Goal: Complete application form

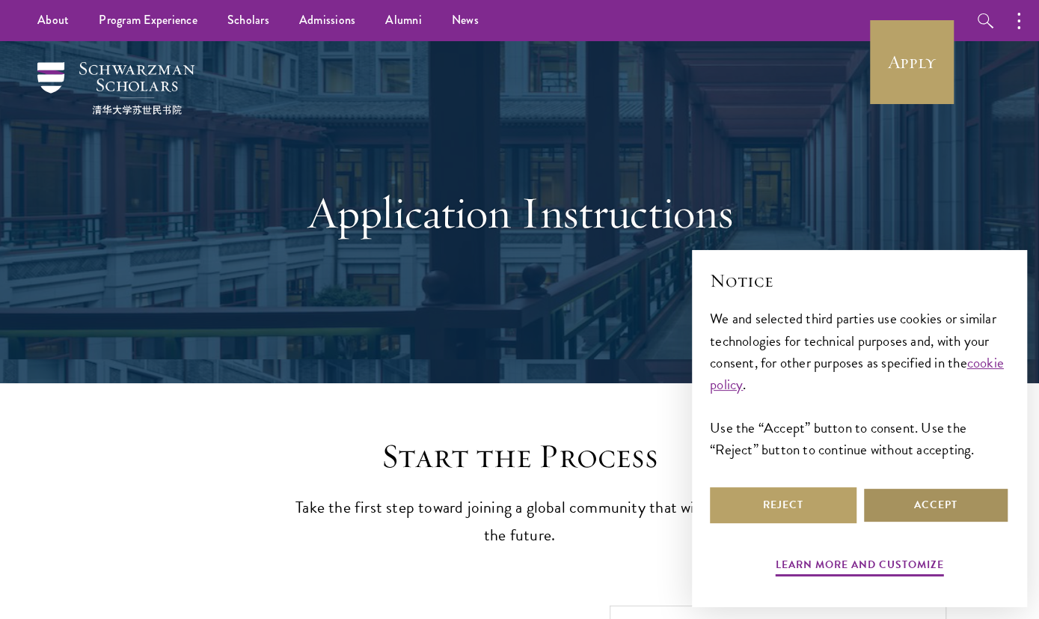
click at [961, 505] on button "Accept" at bounding box center [936, 505] width 147 height 36
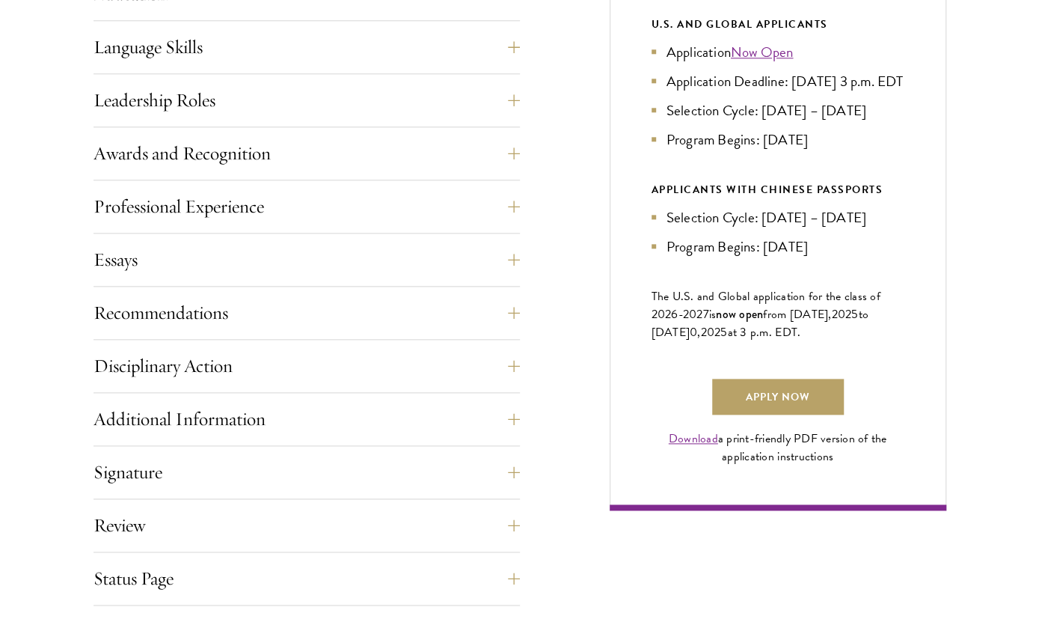
scroll to position [1012, 0]
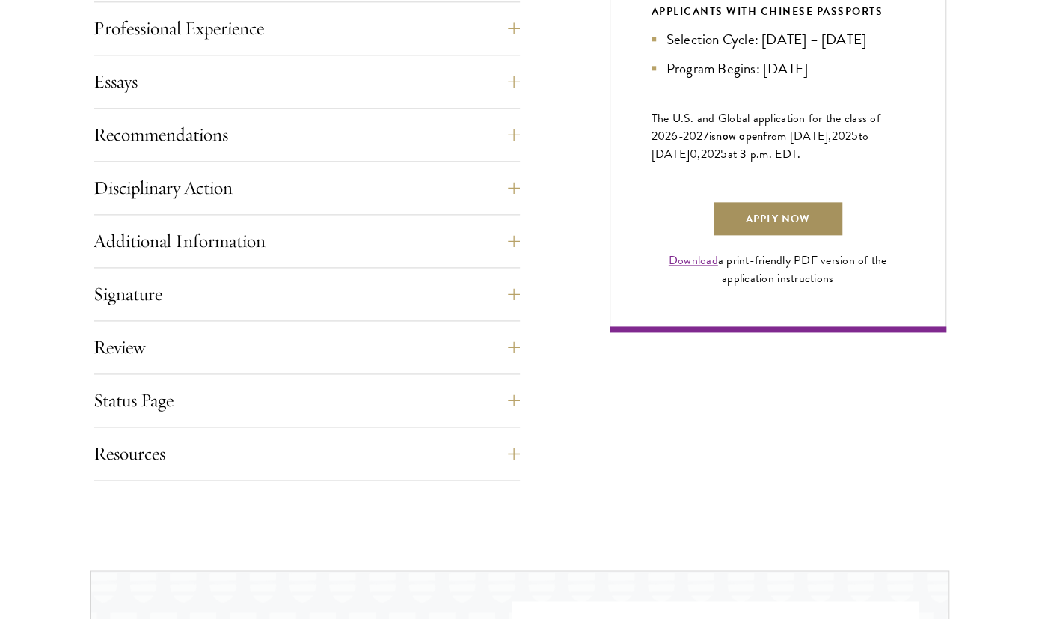
click at [753, 236] on link "Apply Now" at bounding box center [778, 219] width 132 height 36
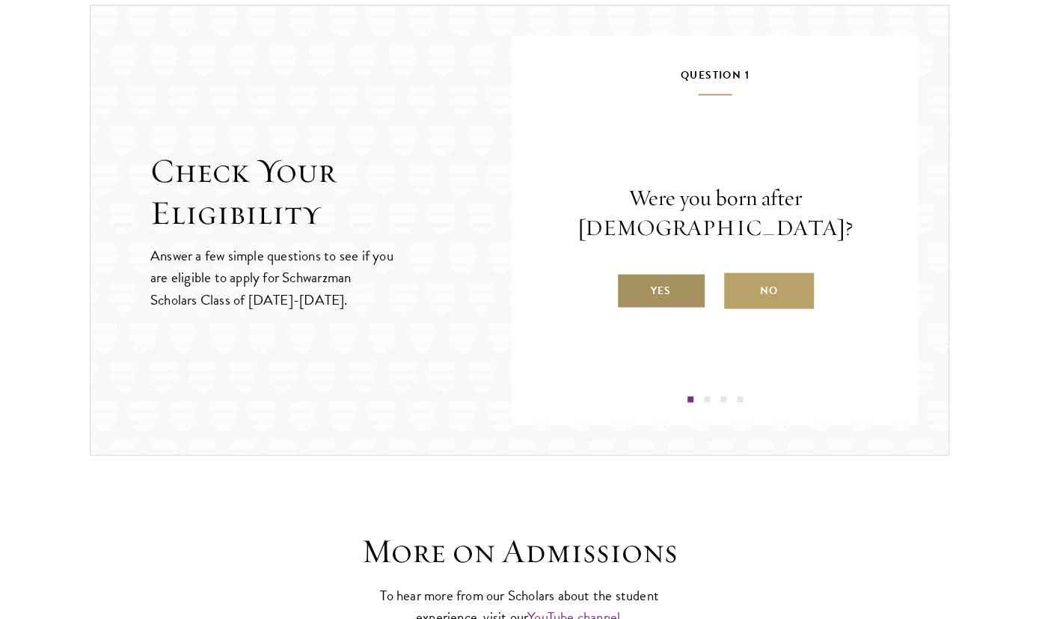
scroll to position [1577, 0]
click at [676, 272] on label "Yes" at bounding box center [661, 290] width 90 height 36
click at [630, 274] on input "Yes" at bounding box center [622, 280] width 13 height 13
click at [648, 295] on label "Yes" at bounding box center [661, 290] width 90 height 36
click at [630, 287] on input "Yes" at bounding box center [622, 280] width 13 height 13
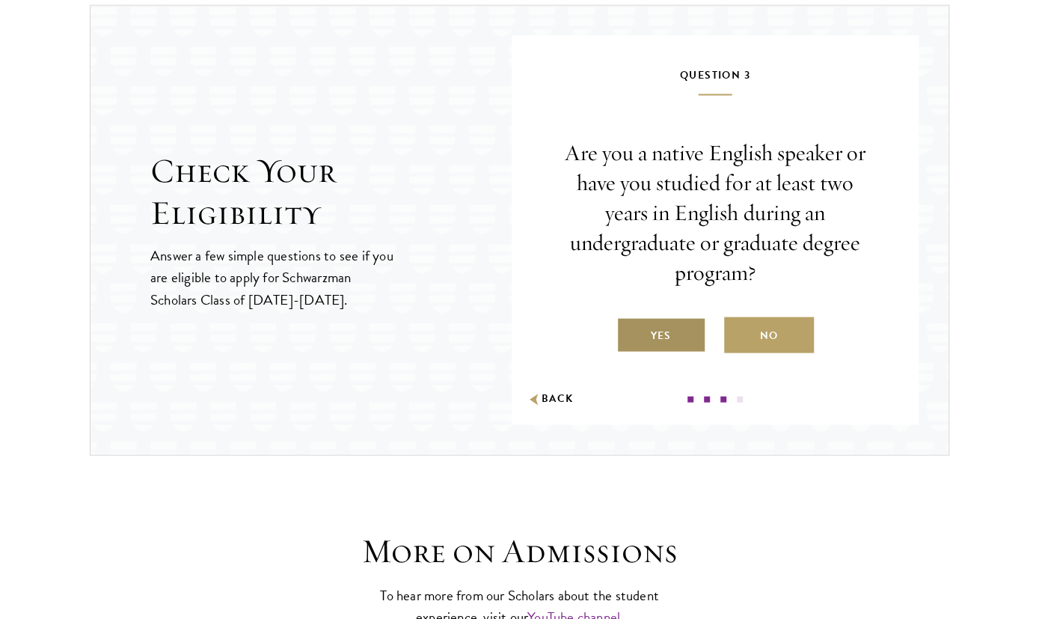
click at [666, 331] on label "Yes" at bounding box center [661, 334] width 90 height 36
click at [630, 331] on input "Yes" at bounding box center [622, 325] width 13 height 13
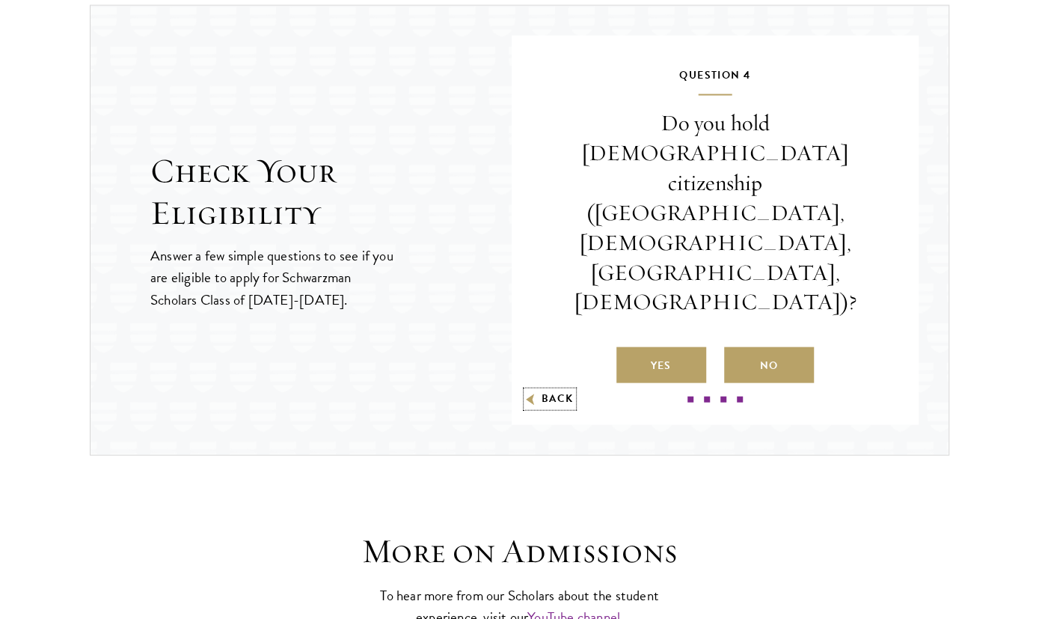
click at [535, 391] on icon "button" at bounding box center [530, 399] width 15 height 16
radio input "false"
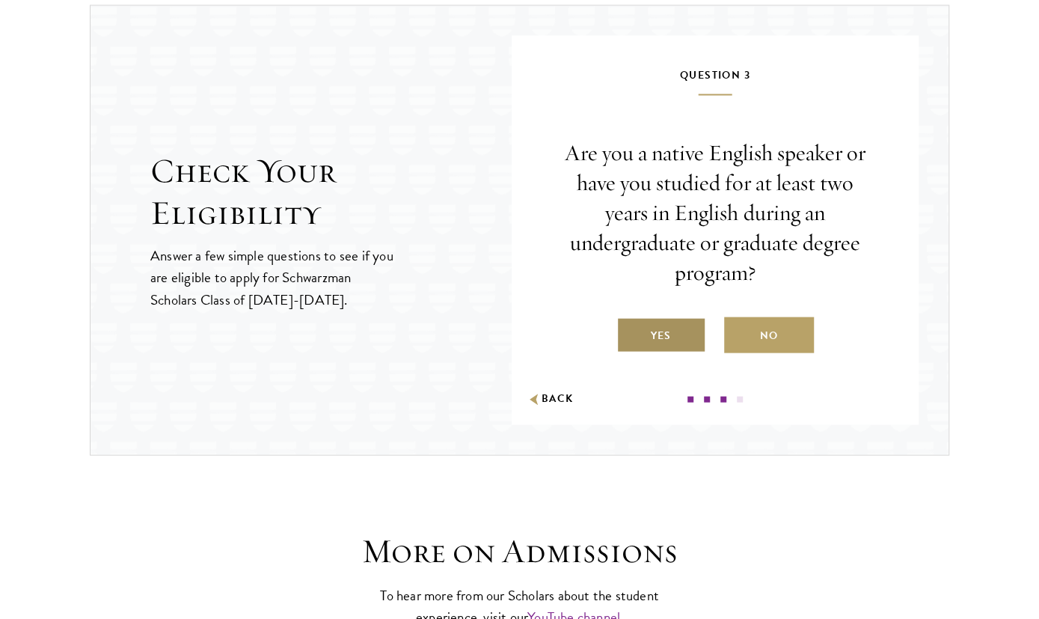
click at [660, 322] on label "Yes" at bounding box center [661, 334] width 90 height 36
click at [630, 322] on input "Yes" at bounding box center [622, 325] width 13 height 13
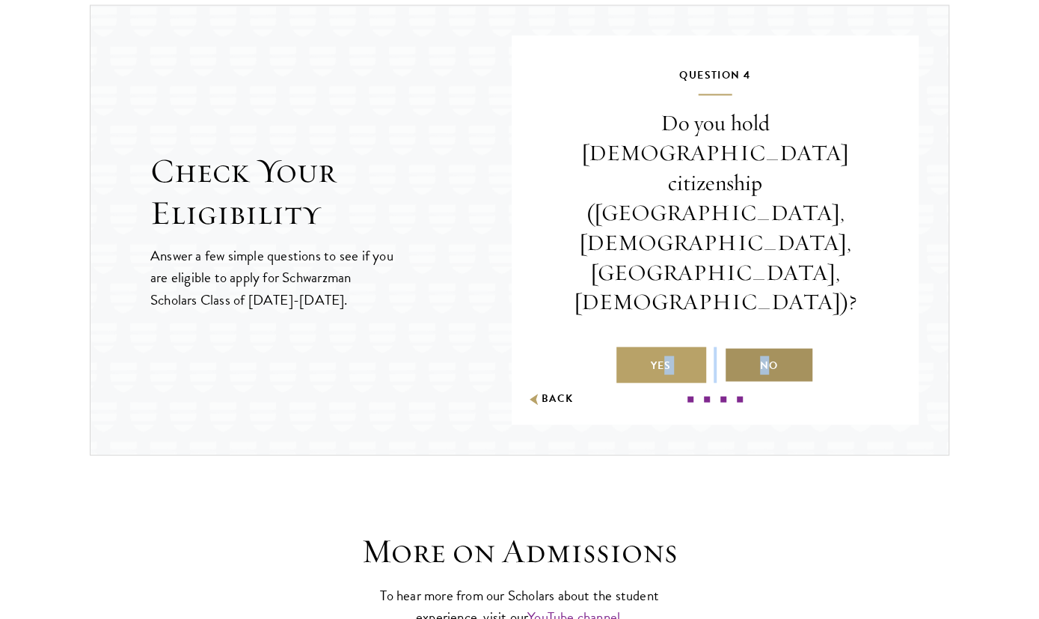
drag, startPoint x: 660, startPoint y: 298, endPoint x: 755, endPoint y: 303, distance: 95.2
click at [754, 346] on div "Yes No" at bounding box center [715, 364] width 317 height 36
click at [758, 346] on label "No" at bounding box center [769, 364] width 90 height 36
click at [770, 346] on label "No" at bounding box center [769, 364] width 90 height 36
click at [738, 349] on input "No" at bounding box center [730, 355] width 13 height 13
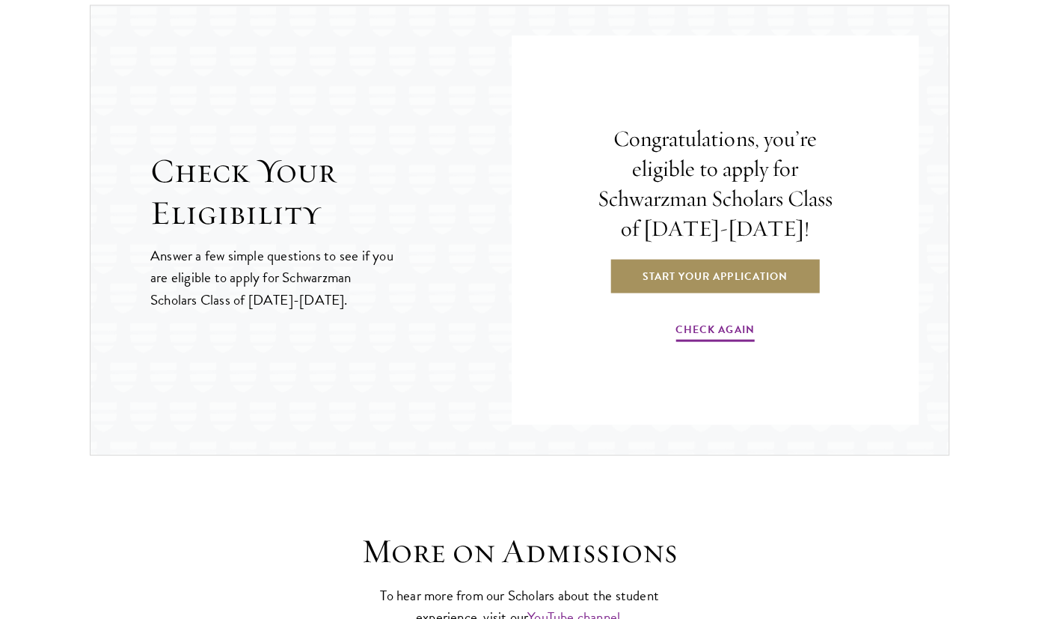
click at [697, 273] on link "Start Your Application" at bounding box center [715, 275] width 212 height 36
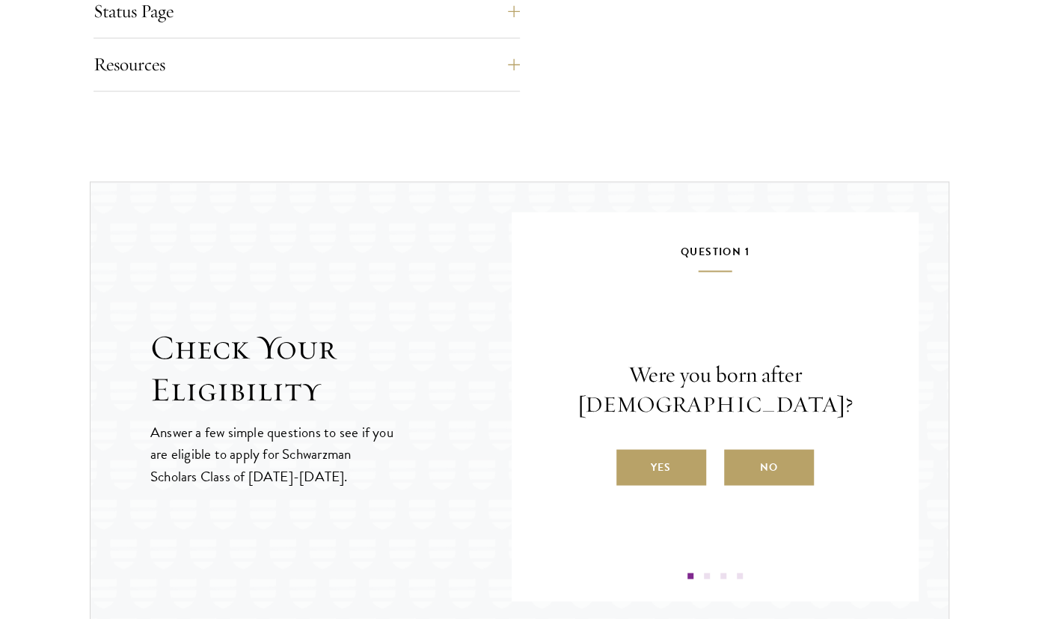
scroll to position [1012, 0]
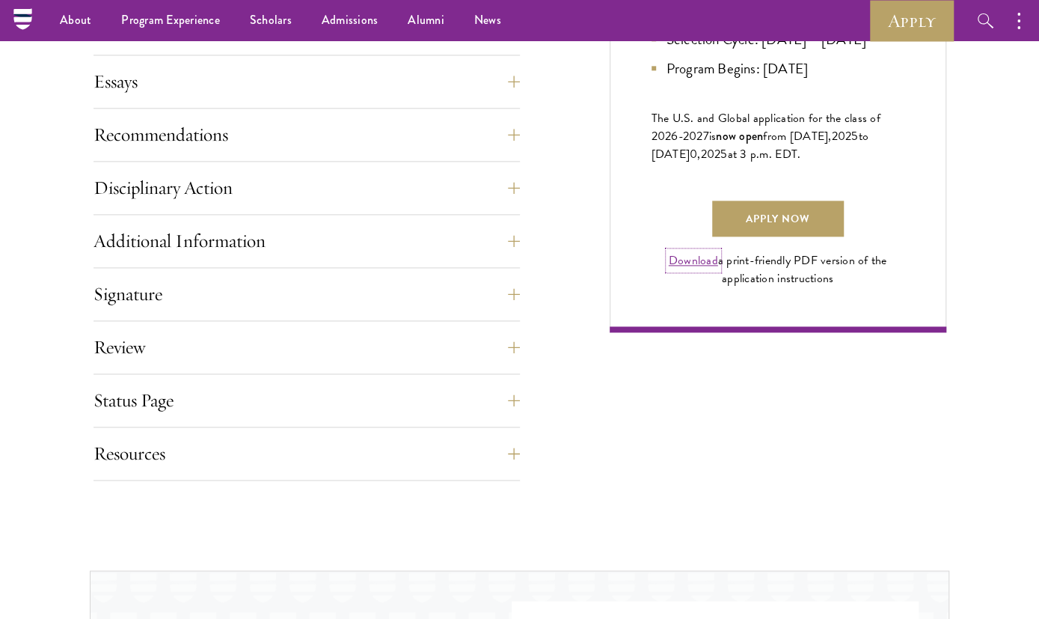
click at [698, 269] on link "Download" at bounding box center [693, 260] width 49 height 18
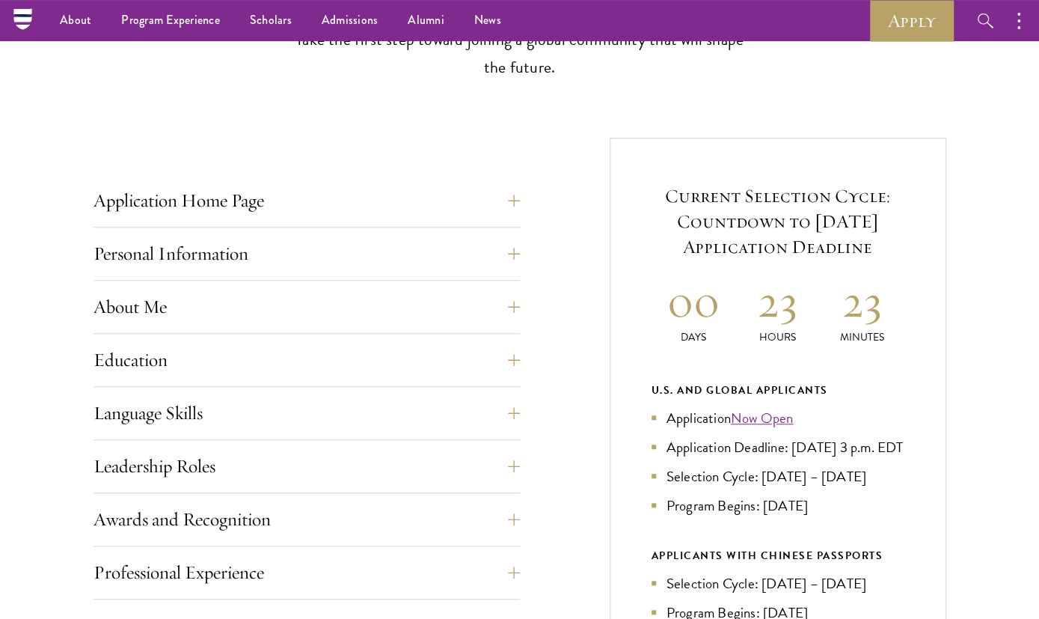
scroll to position [467, 0]
click at [515, 203] on button "Application Home Page" at bounding box center [318, 201] width 426 height 36
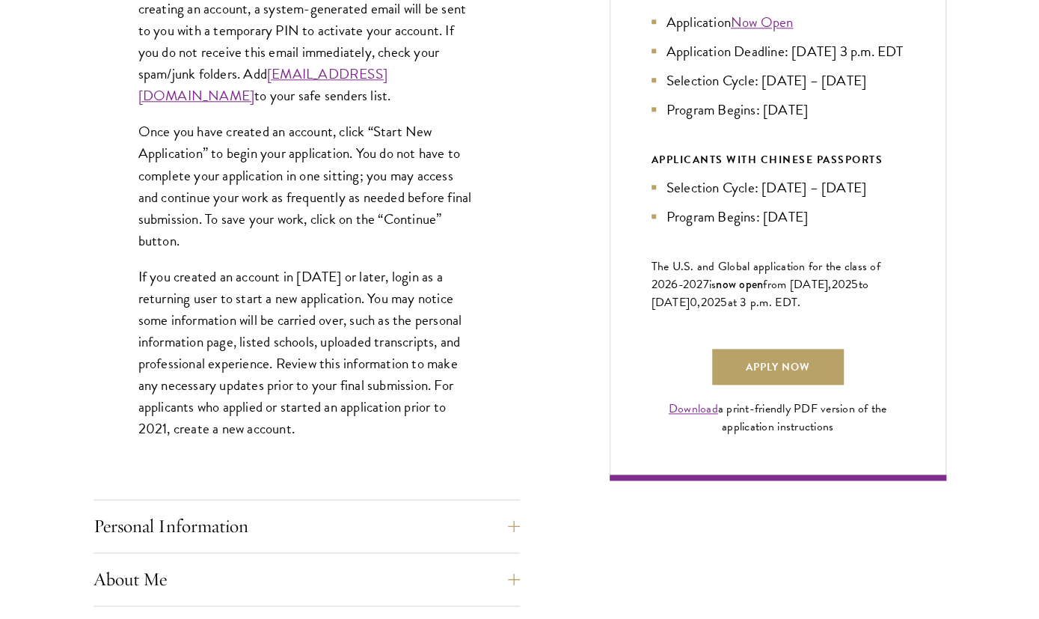
scroll to position [1012, 0]
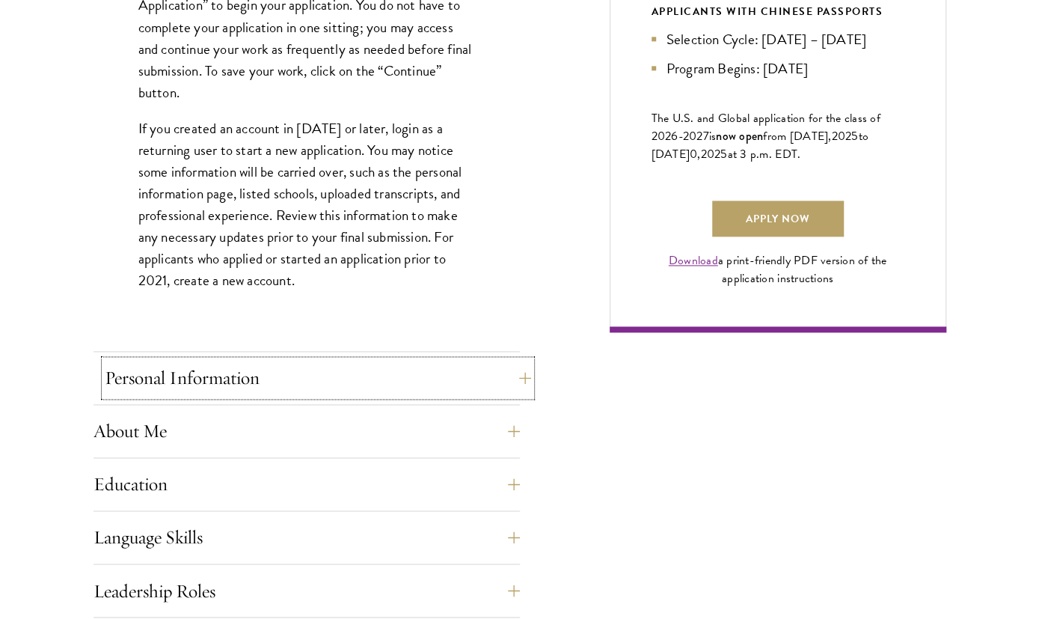
click at [521, 379] on button "Personal Information" at bounding box center [318, 378] width 426 height 36
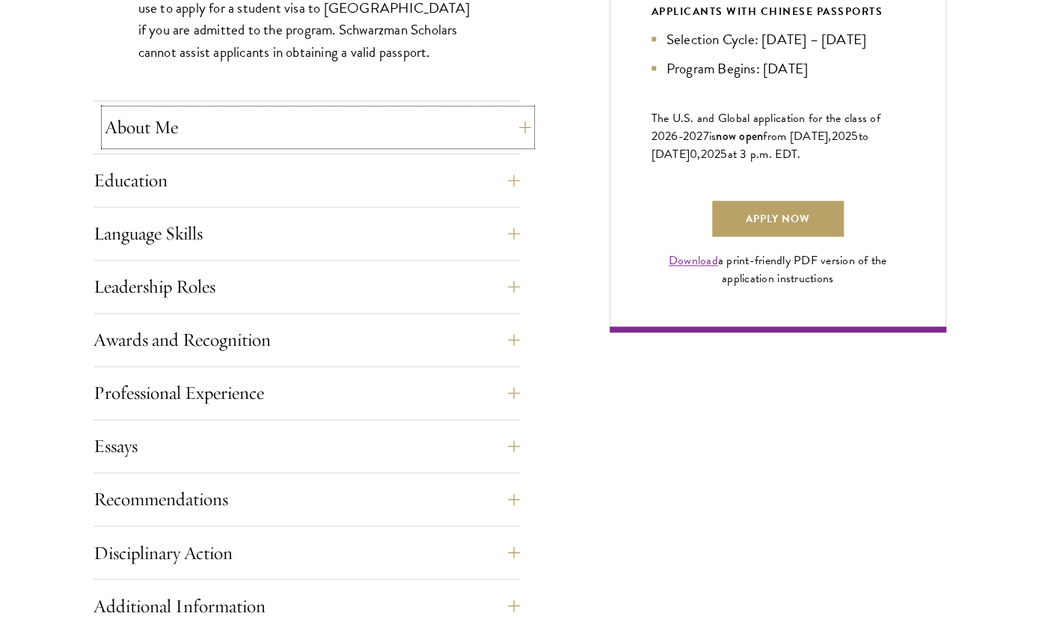
click at [522, 128] on button "About Me" at bounding box center [318, 127] width 426 height 36
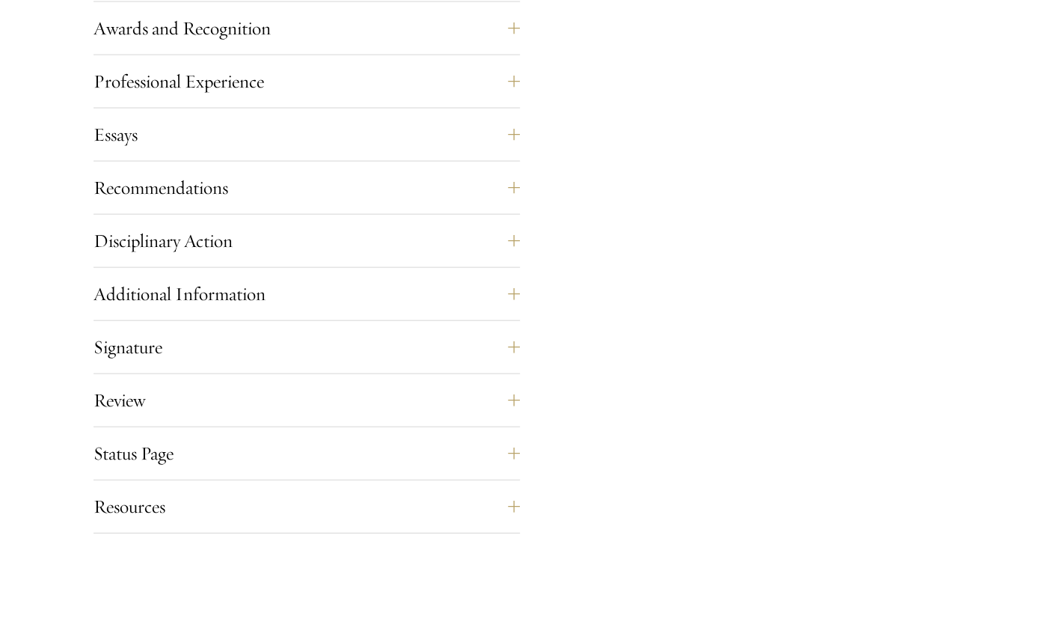
scroll to position [1712, 0]
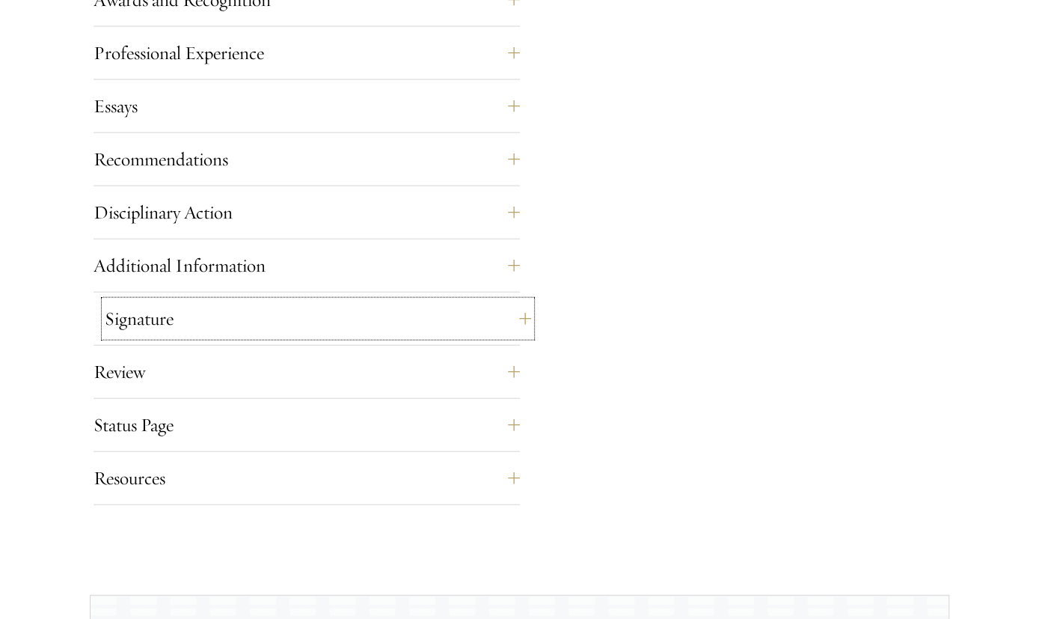
click at [195, 315] on button "Signature" at bounding box center [318, 319] width 426 height 36
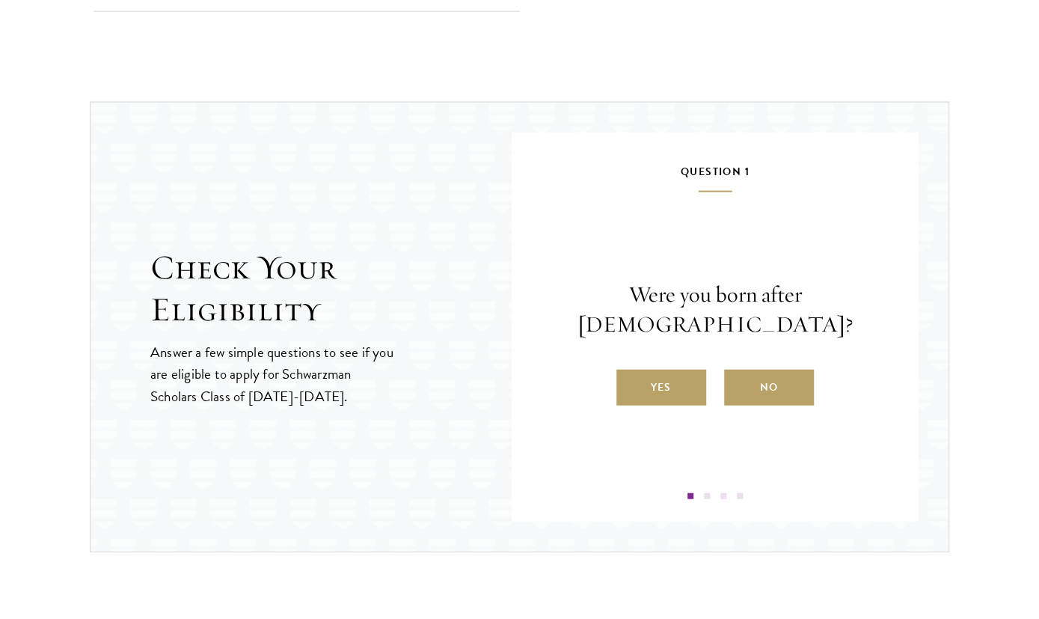
scroll to position [1921, 0]
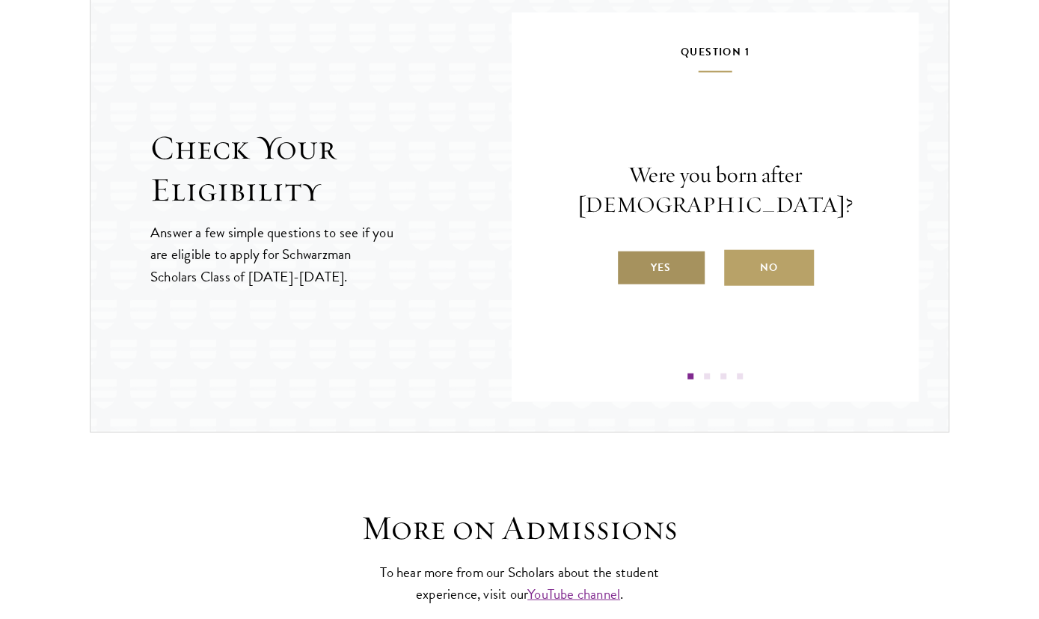
click at [672, 250] on label "Yes" at bounding box center [661, 268] width 90 height 36
click at [630, 251] on input "Yes" at bounding box center [622, 257] width 13 height 13
click at [659, 270] on label "Yes" at bounding box center [661, 268] width 90 height 36
click at [630, 265] on input "Yes" at bounding box center [622, 257] width 13 height 13
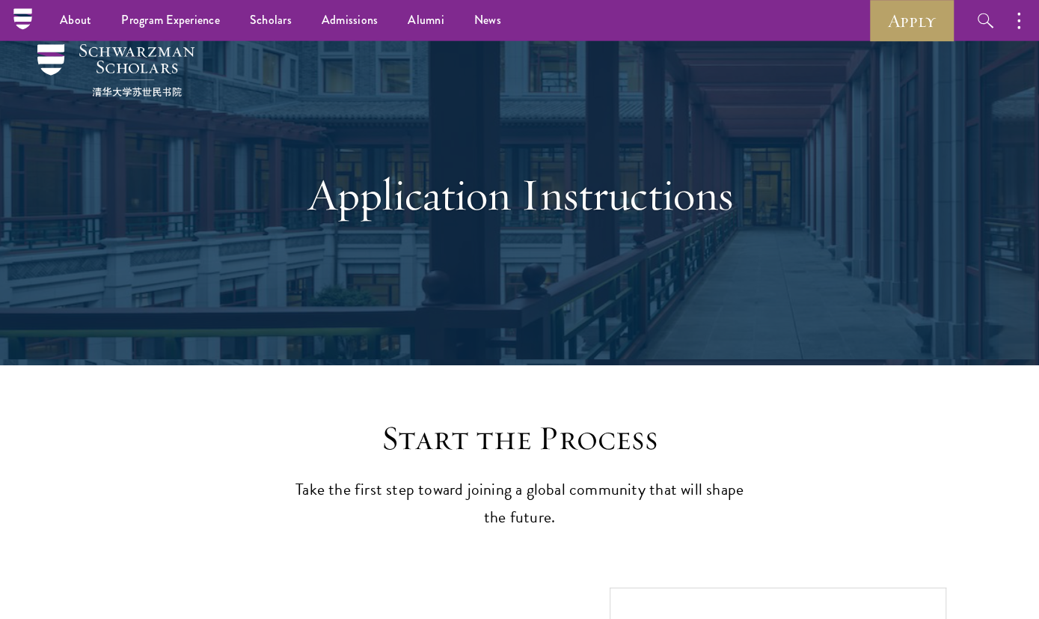
scroll to position [0, 0]
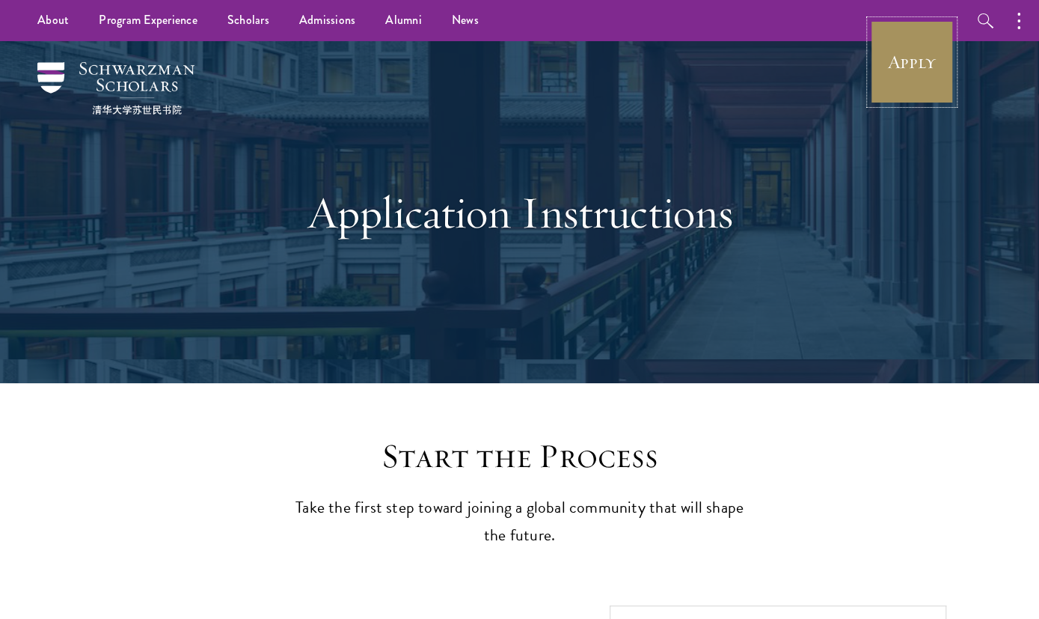
click at [908, 55] on link "Apply" at bounding box center [912, 62] width 84 height 84
